Goal: Book appointment/travel/reservation

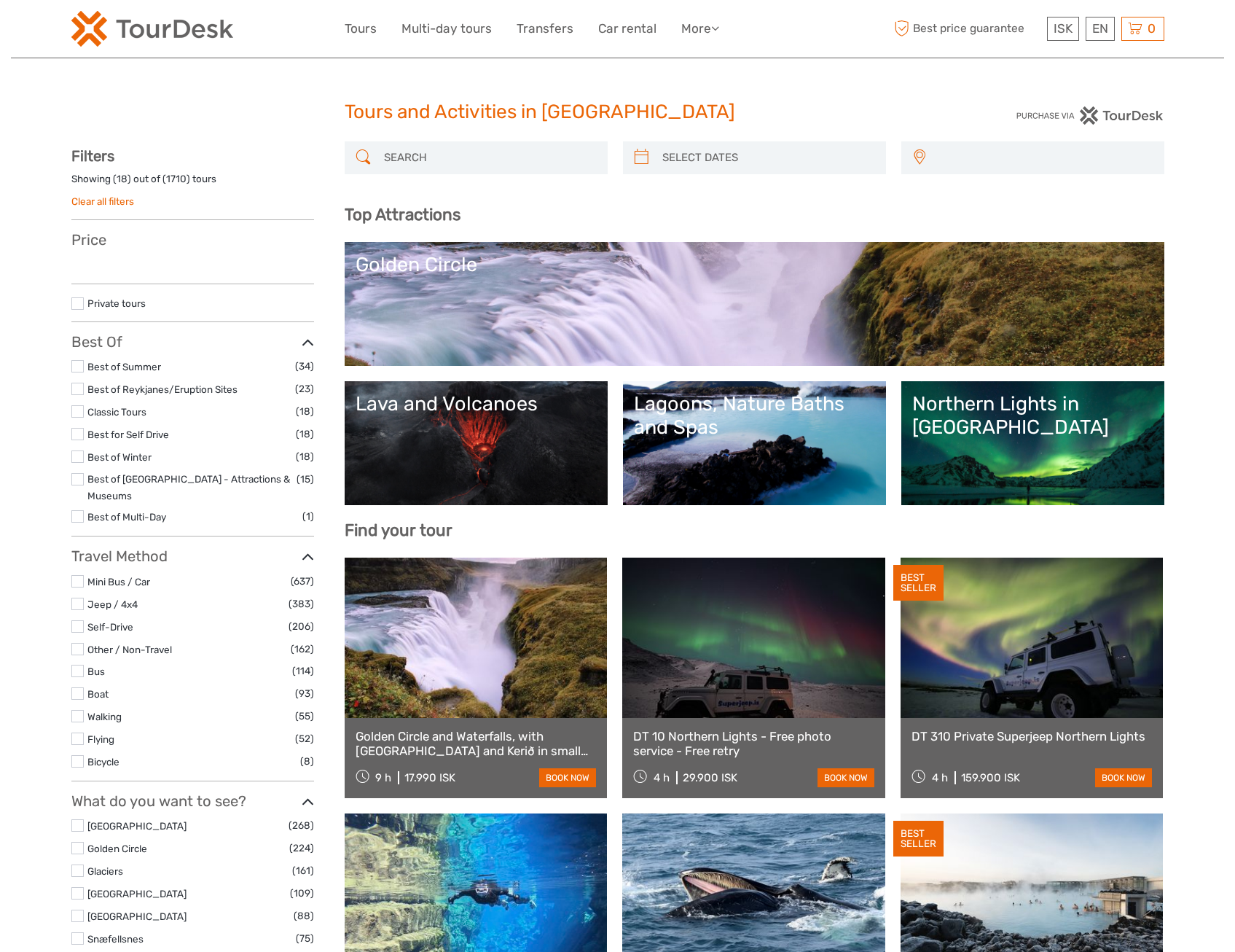
select select
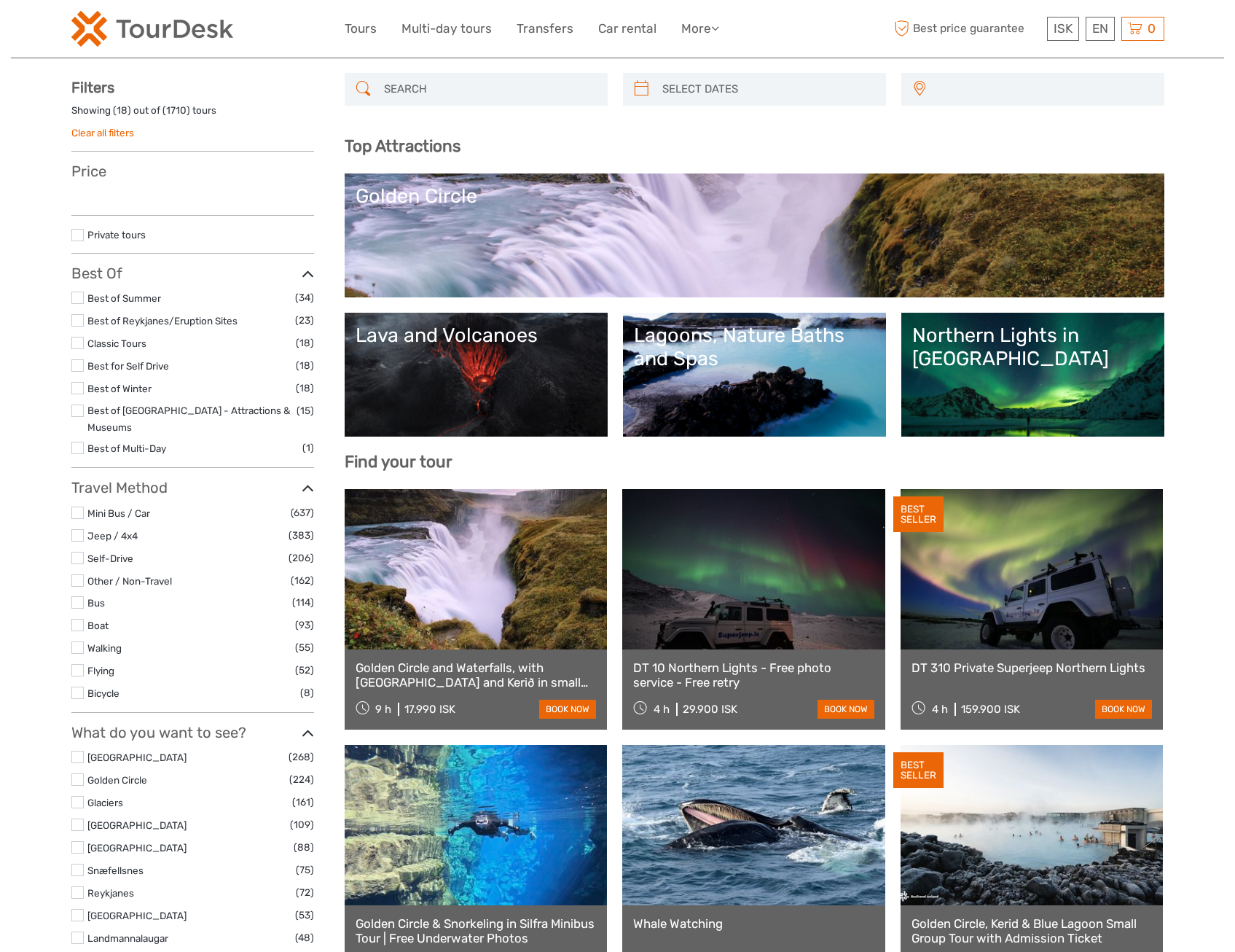
scroll to position [73, 0]
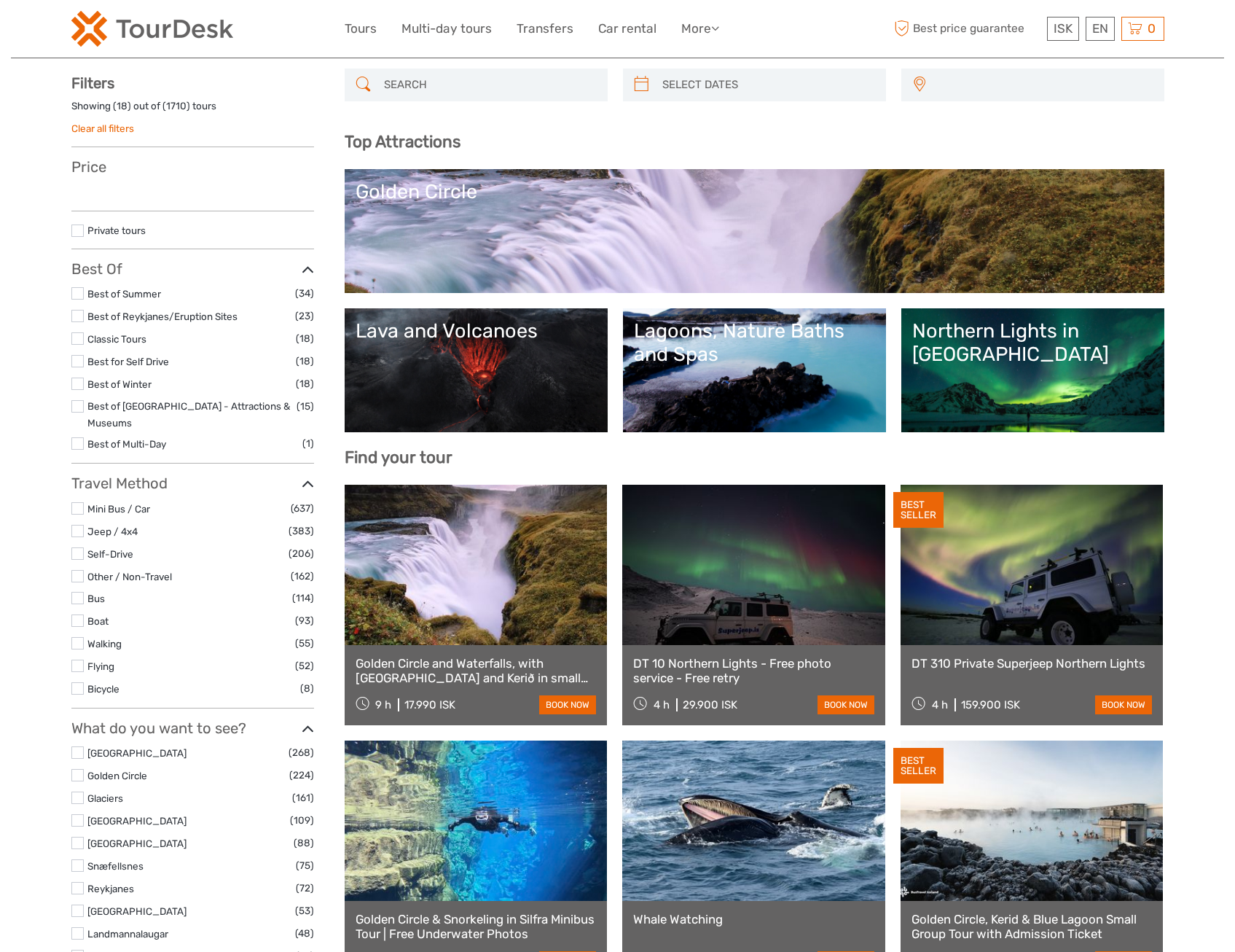
select select
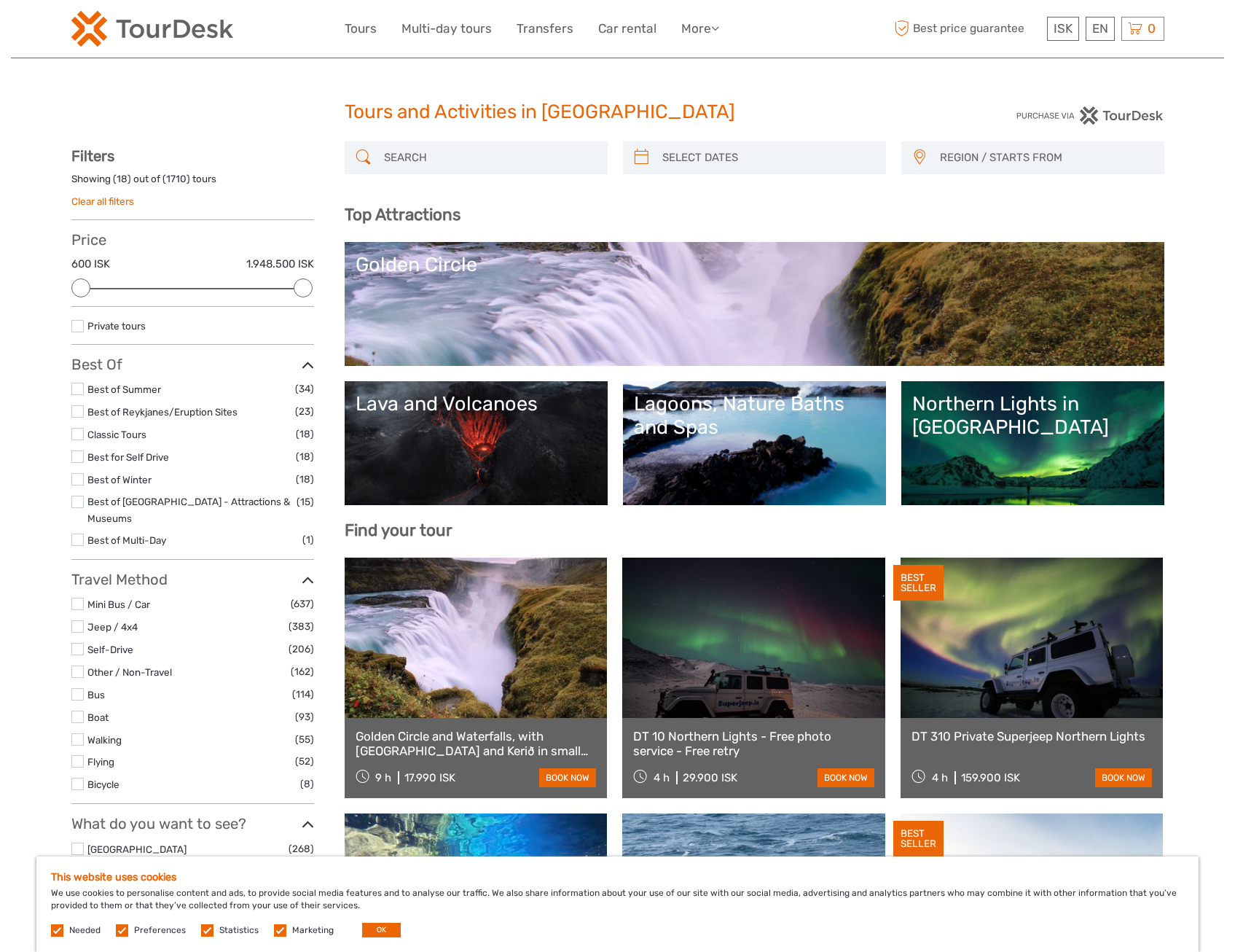
scroll to position [0, 0]
click at [127, 32] on img at bounding box center [152, 28] width 162 height 35
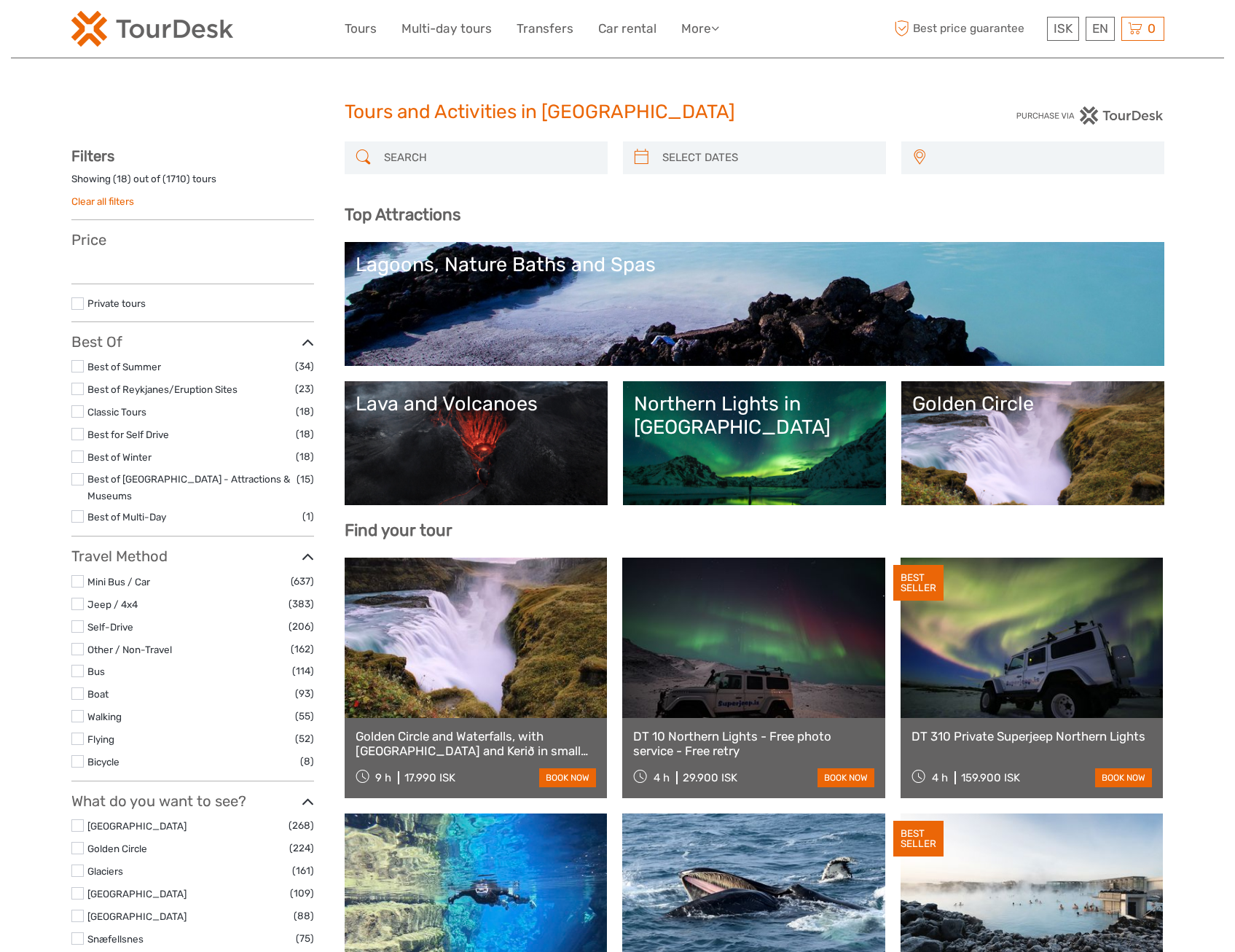
select select
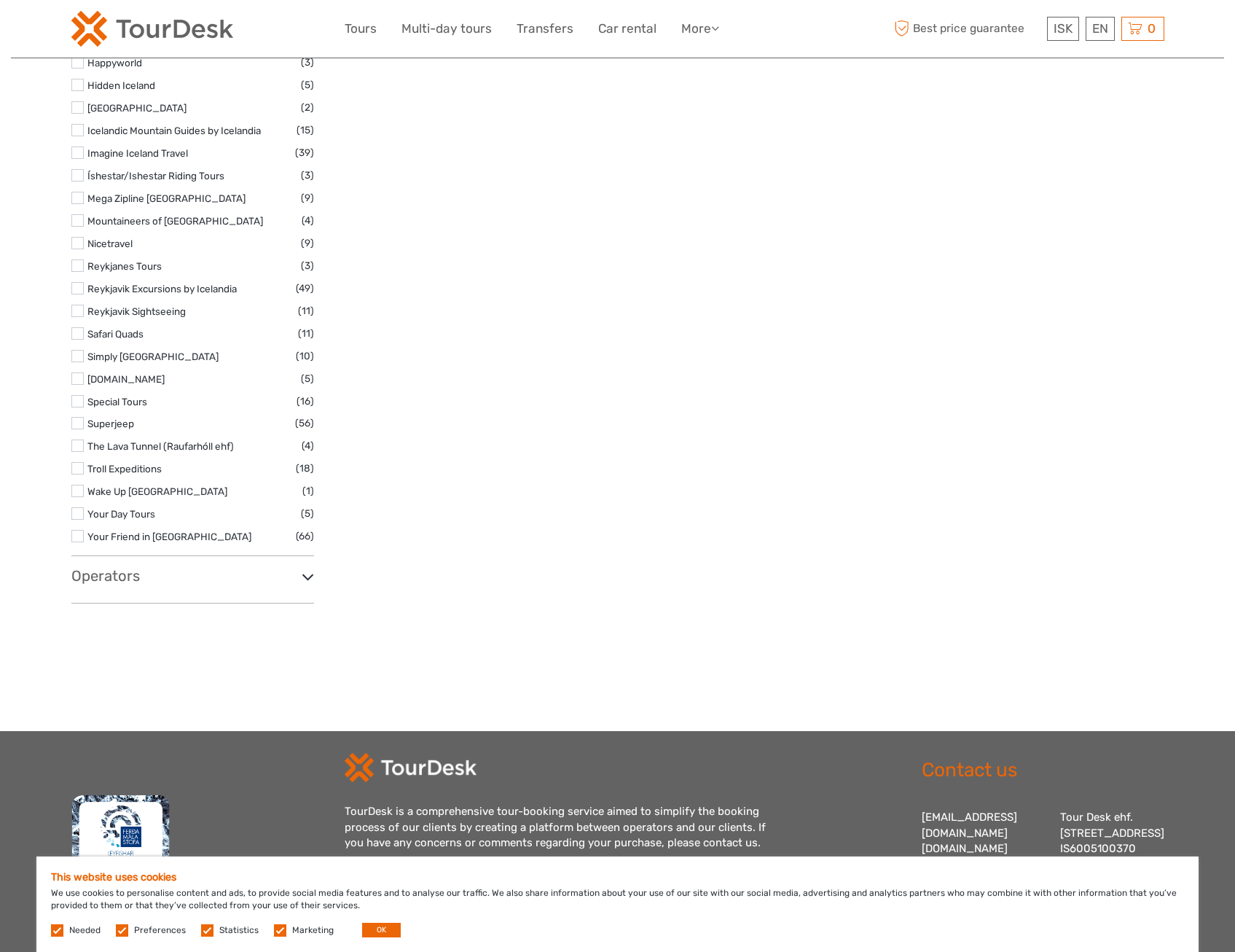
scroll to position [2288, 0]
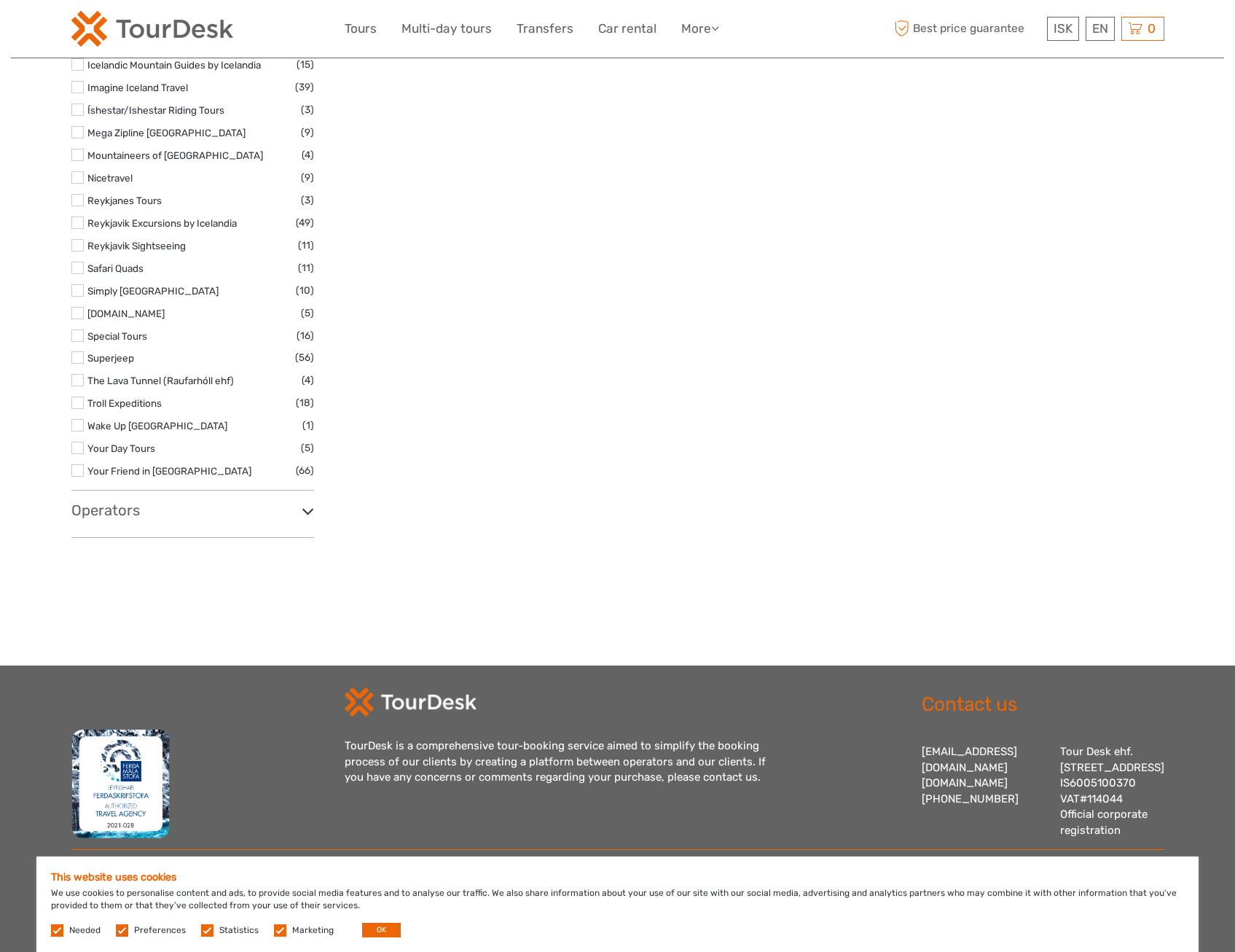
click at [375, 932] on button "OK" at bounding box center [381, 930] width 39 height 14
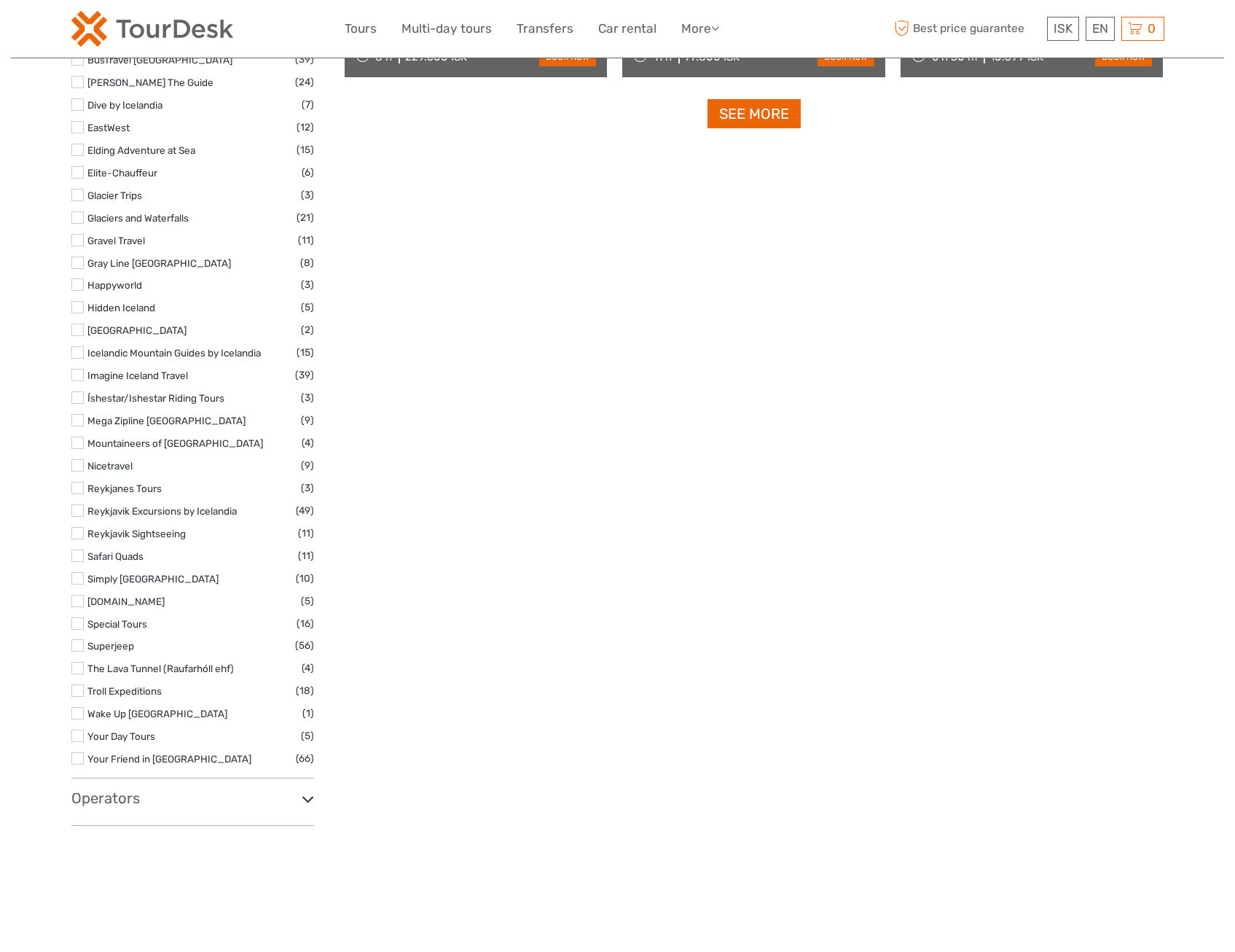
scroll to position [0, 0]
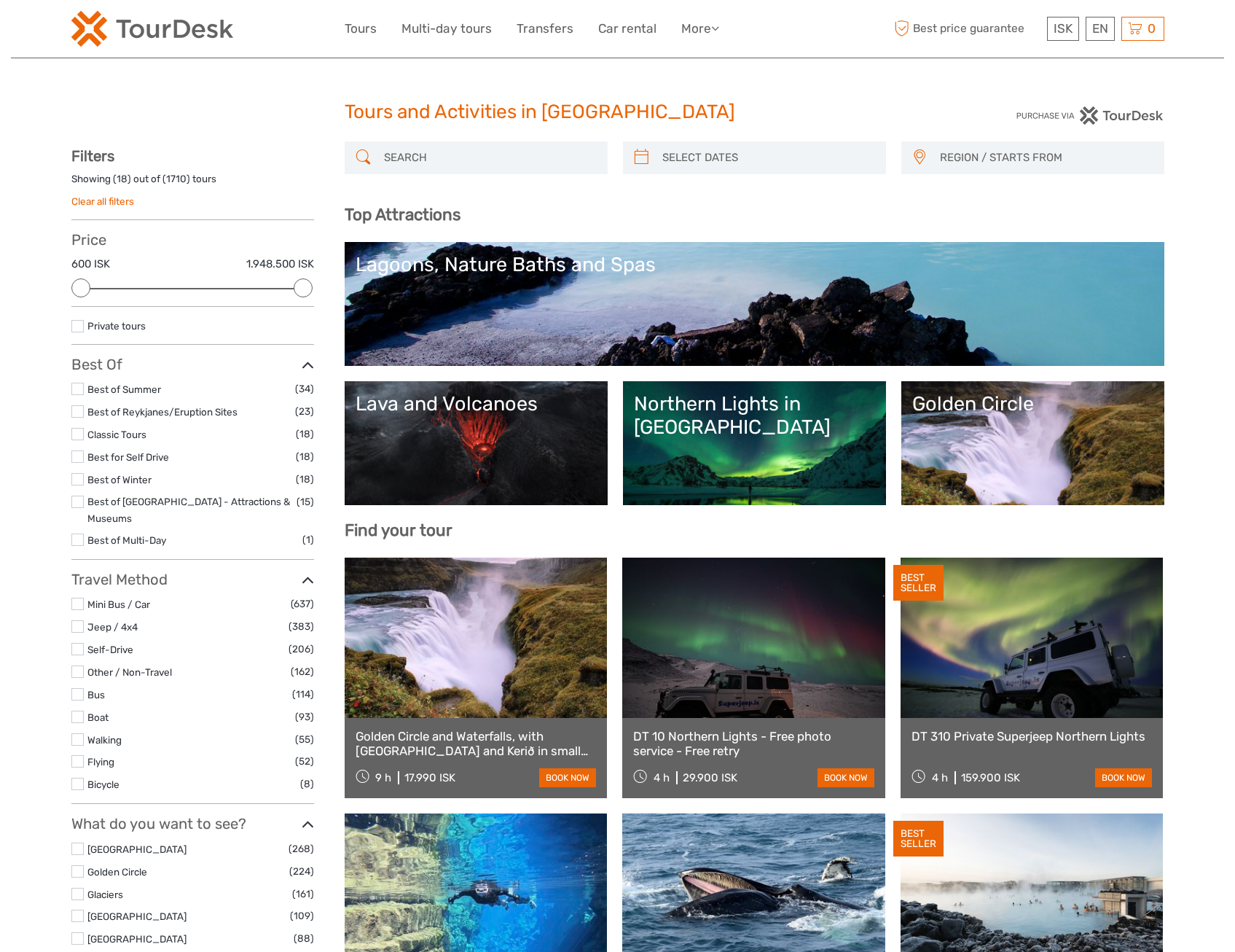
drag, startPoint x: 1055, startPoint y: 766, endPoint x: 1087, endPoint y: 193, distance: 573.9
click at [705, 25] on link "More" at bounding box center [700, 29] width 38 height 21
